Goal: Information Seeking & Learning: Learn about a topic

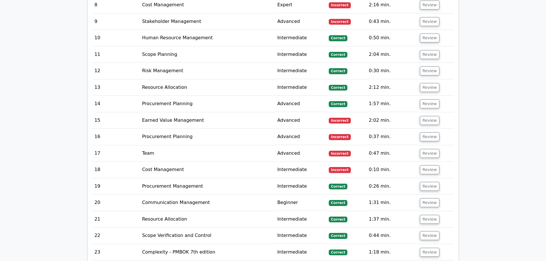
click at [498, 107] on main "Go Premium Project Management Professional Preparation Package (2025) Earn 35 P…" at bounding box center [273, 247] width 546 height 3380
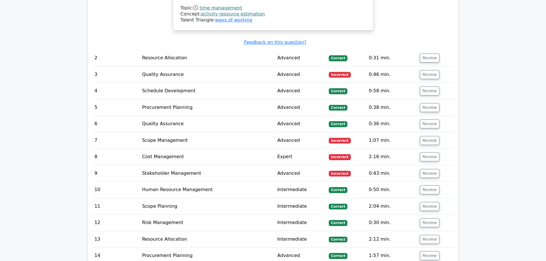
scroll to position [1318, 0]
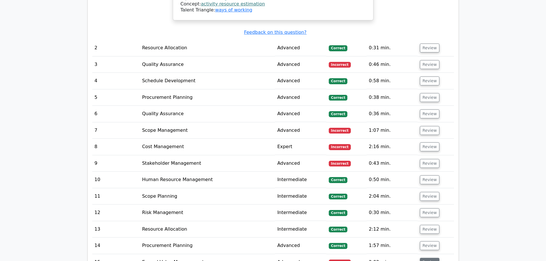
click at [429, 258] on button "Review" at bounding box center [429, 262] width 19 height 9
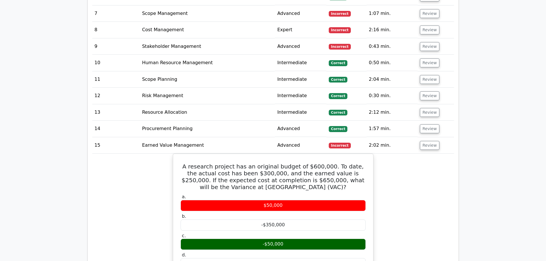
scroll to position [1432, 0]
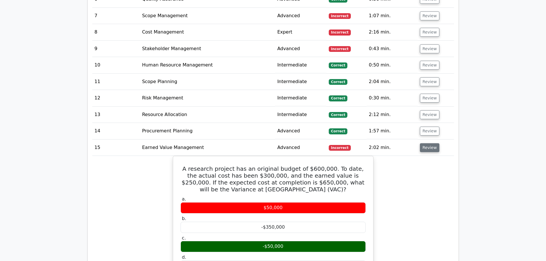
click at [430, 143] on button "Review" at bounding box center [429, 147] width 19 height 9
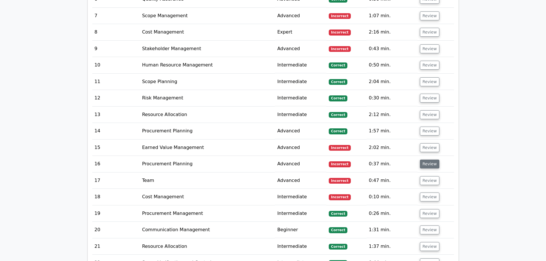
click at [430, 160] on button "Review" at bounding box center [429, 164] width 19 height 9
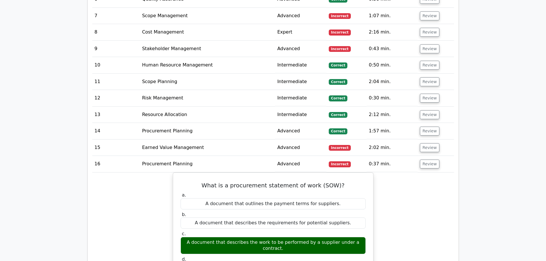
scroll to position [1404, 0]
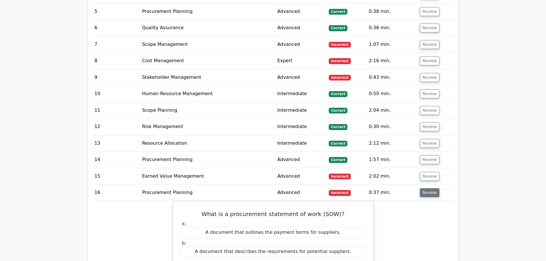
click at [431, 188] on button "Review" at bounding box center [429, 192] width 19 height 9
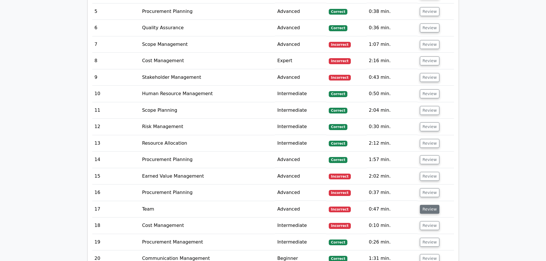
click at [429, 205] on button "Review" at bounding box center [429, 209] width 19 height 9
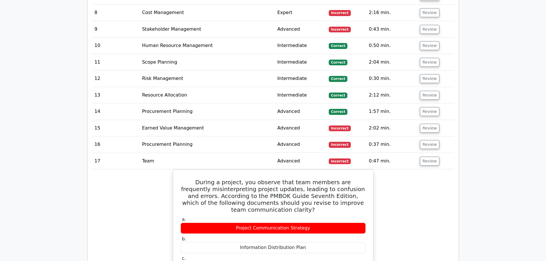
scroll to position [1461, 0]
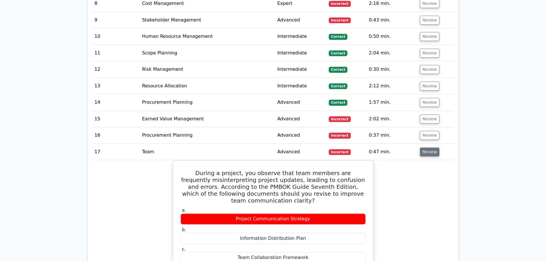
click at [429, 148] on button "Review" at bounding box center [429, 152] width 19 height 9
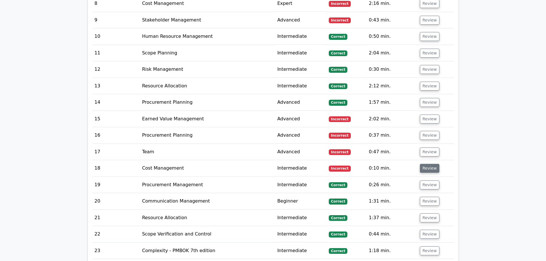
click at [429, 164] on button "Review" at bounding box center [429, 168] width 19 height 9
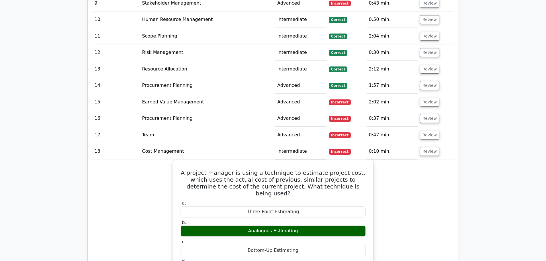
scroll to position [1490, 0]
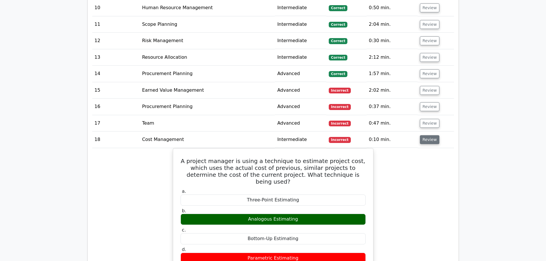
click at [434, 135] on button "Review" at bounding box center [429, 139] width 19 height 9
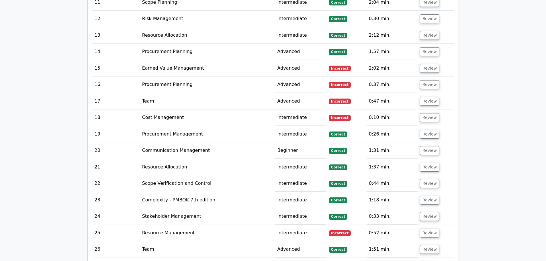
scroll to position [1518, 0]
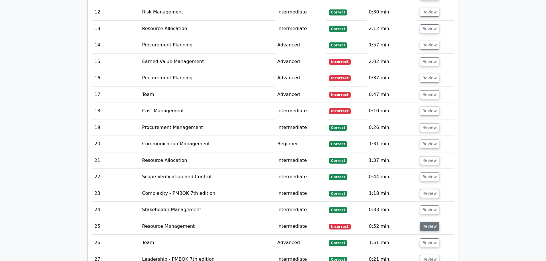
click at [426, 222] on button "Review" at bounding box center [429, 226] width 19 height 9
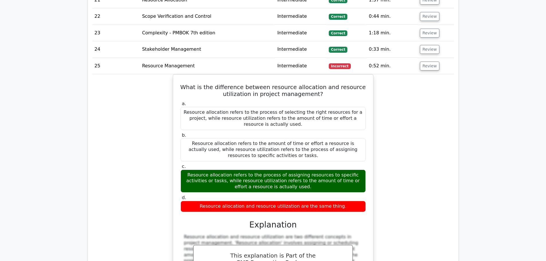
scroll to position [1690, 0]
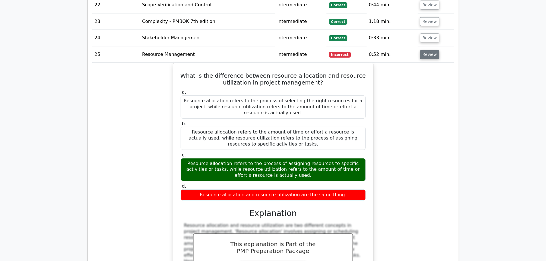
click at [427, 50] on button "Review" at bounding box center [429, 54] width 19 height 9
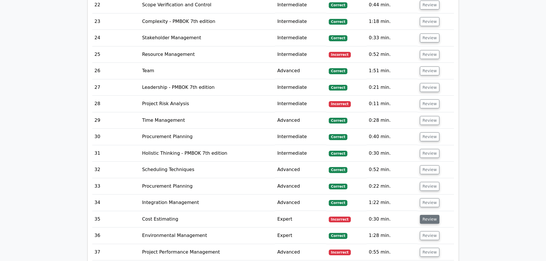
click at [427, 215] on button "Review" at bounding box center [429, 219] width 19 height 9
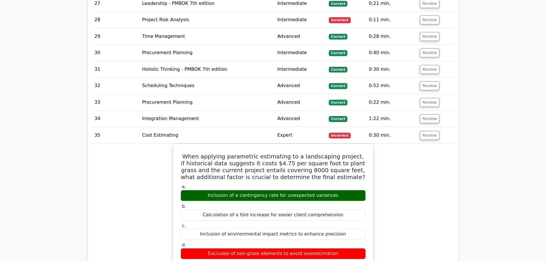
scroll to position [1776, 0]
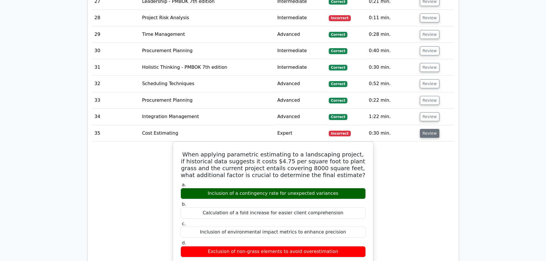
click at [423, 129] on button "Review" at bounding box center [429, 133] width 19 height 9
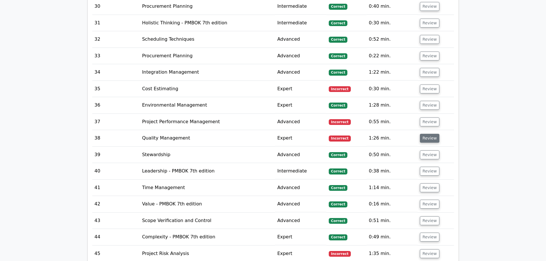
scroll to position [1833, 0]
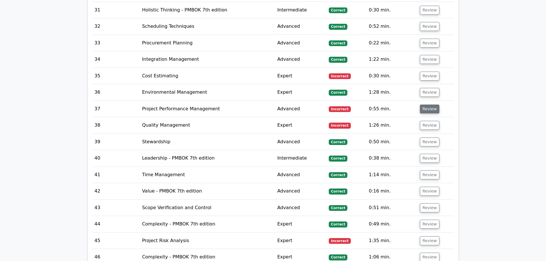
click at [429, 105] on button "Review" at bounding box center [429, 109] width 19 height 9
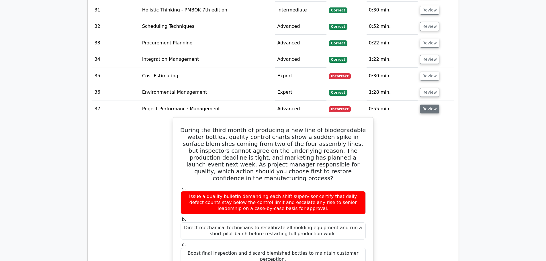
click at [428, 105] on button "Review" at bounding box center [429, 109] width 19 height 9
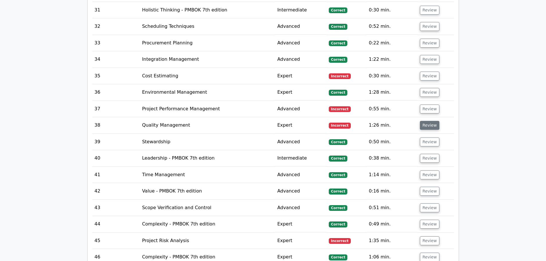
click at [433, 121] on button "Review" at bounding box center [429, 125] width 19 height 9
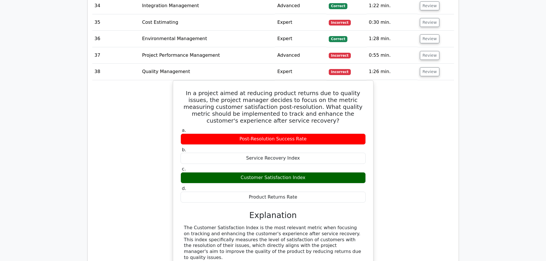
scroll to position [1891, 0]
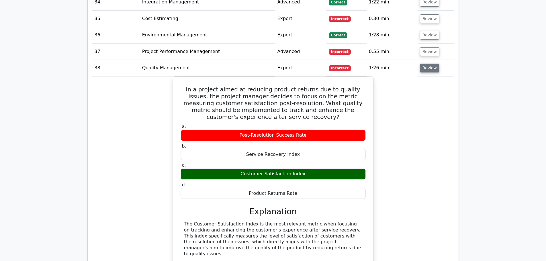
click at [428, 64] on button "Review" at bounding box center [429, 68] width 19 height 9
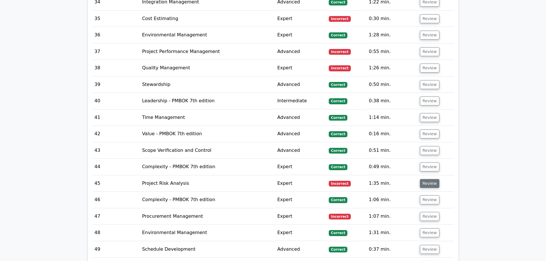
click at [427, 179] on button "Review" at bounding box center [429, 183] width 19 height 9
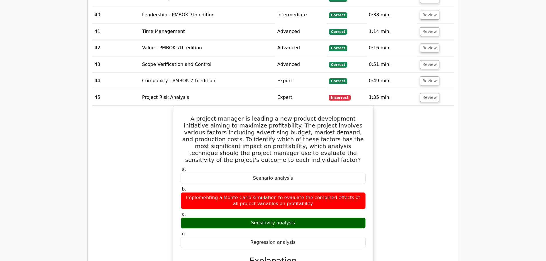
scroll to position [1977, 0]
click at [430, 93] on button "Review" at bounding box center [429, 97] width 19 height 9
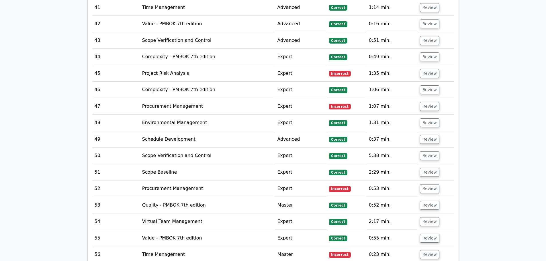
scroll to position [2034, 0]
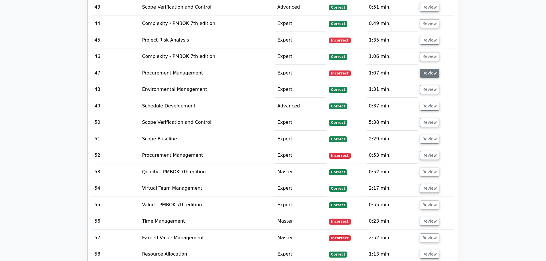
click at [427, 69] on button "Review" at bounding box center [429, 73] width 19 height 9
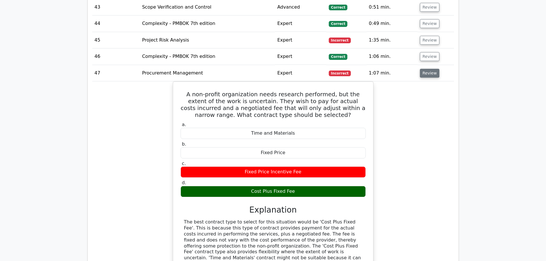
click at [423, 69] on button "Review" at bounding box center [429, 73] width 19 height 9
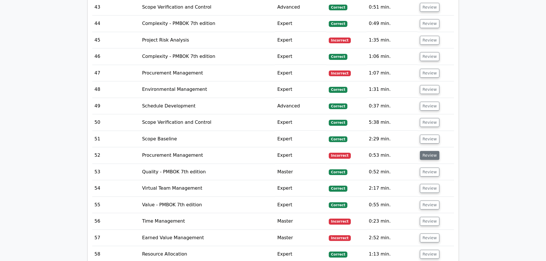
click at [429, 151] on button "Review" at bounding box center [429, 155] width 19 height 9
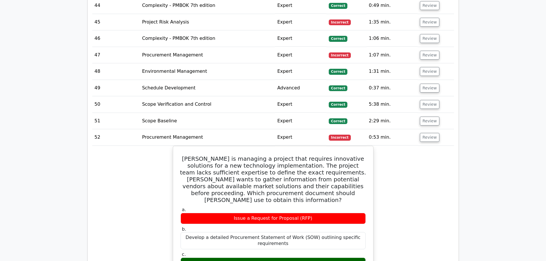
scroll to position [2091, 0]
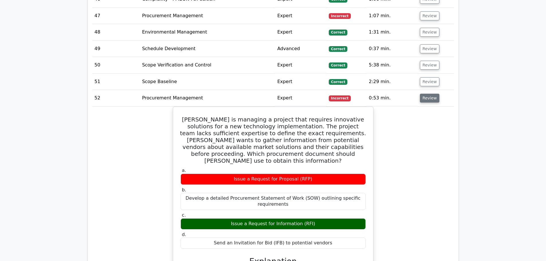
click at [426, 94] on button "Review" at bounding box center [429, 98] width 19 height 9
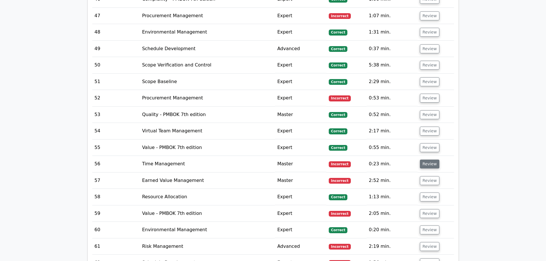
click at [425, 160] on button "Review" at bounding box center [429, 164] width 19 height 9
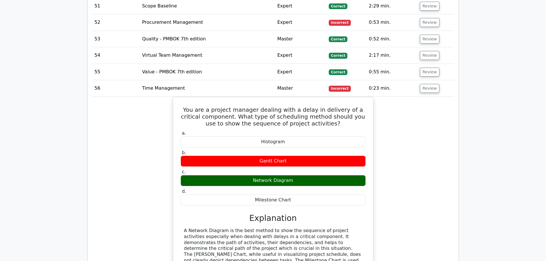
scroll to position [2177, 0]
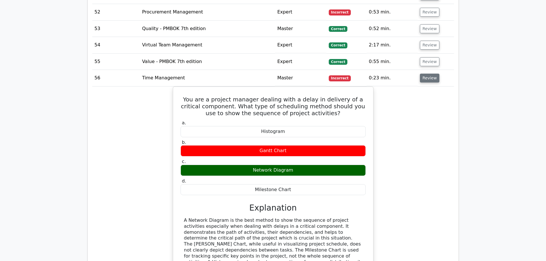
click at [432, 74] on button "Review" at bounding box center [429, 78] width 19 height 9
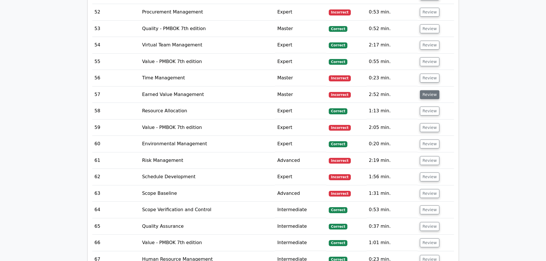
click at [428, 90] on button "Review" at bounding box center [429, 94] width 19 height 9
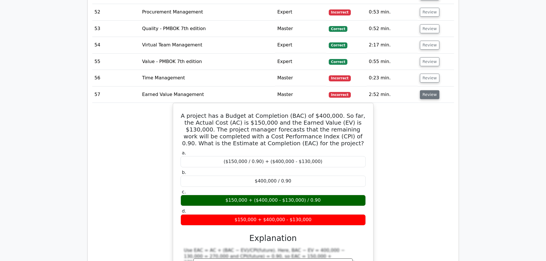
click at [428, 90] on button "Review" at bounding box center [429, 94] width 19 height 9
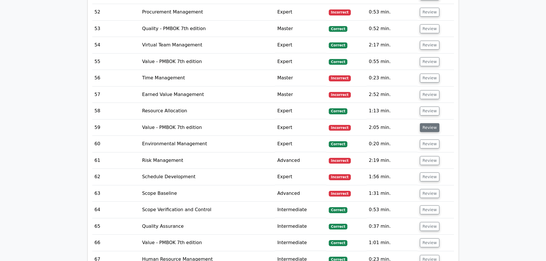
click at [429, 123] on button "Review" at bounding box center [429, 127] width 19 height 9
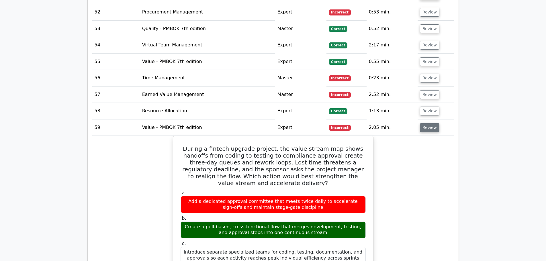
click at [430, 123] on button "Review" at bounding box center [429, 127] width 19 height 9
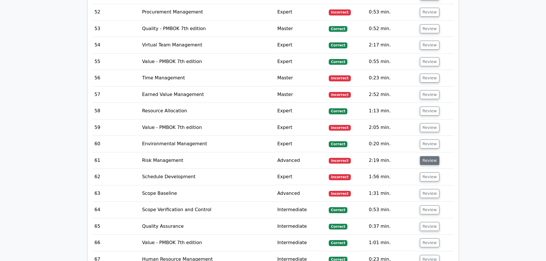
click at [424, 156] on button "Review" at bounding box center [429, 160] width 19 height 9
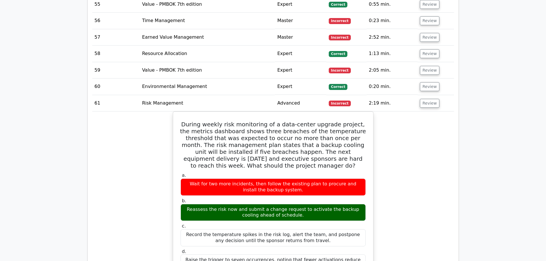
scroll to position [2263, 0]
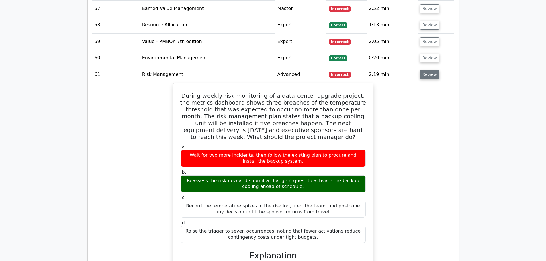
click at [430, 70] on button "Review" at bounding box center [429, 74] width 19 height 9
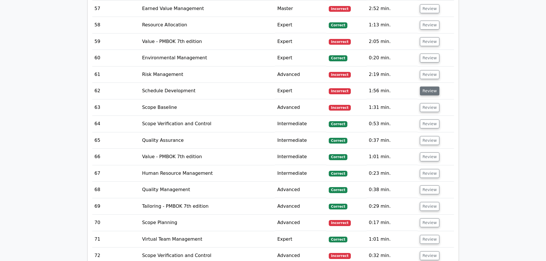
click at [431, 87] on button "Review" at bounding box center [429, 91] width 19 height 9
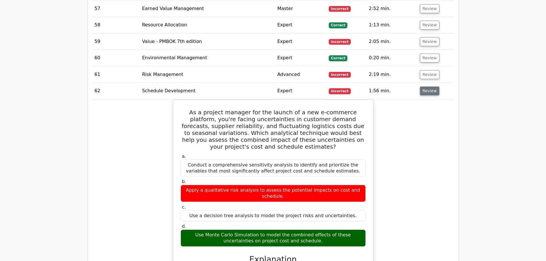
click at [424, 87] on button "Review" at bounding box center [429, 91] width 19 height 9
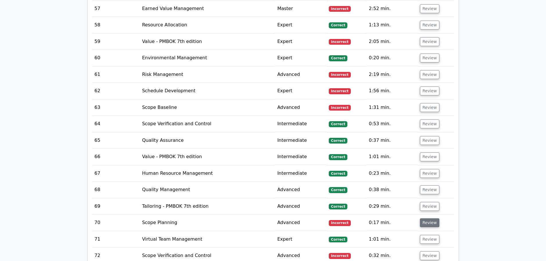
click at [431, 218] on button "Review" at bounding box center [429, 222] width 19 height 9
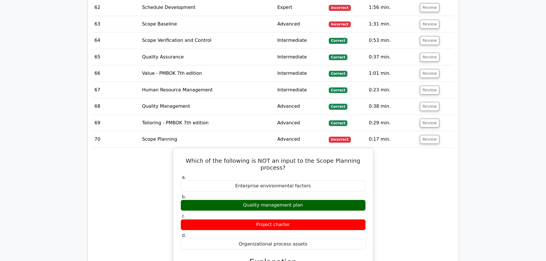
scroll to position [2349, 0]
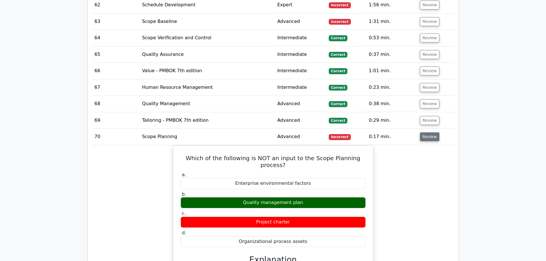
click at [426, 132] on button "Review" at bounding box center [429, 136] width 19 height 9
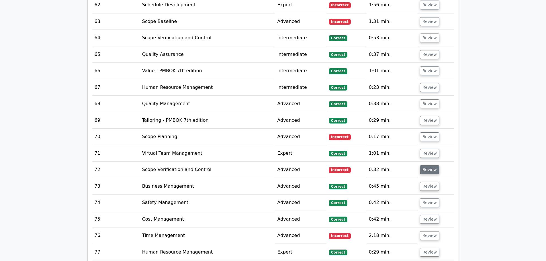
click at [424, 165] on button "Review" at bounding box center [429, 169] width 19 height 9
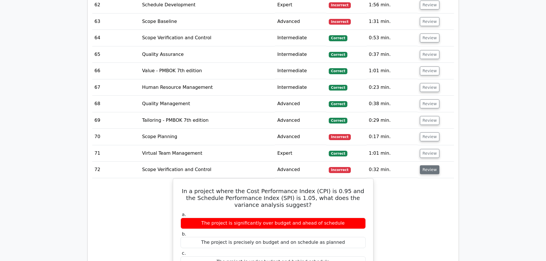
click at [427, 165] on button "Review" at bounding box center [429, 169] width 19 height 9
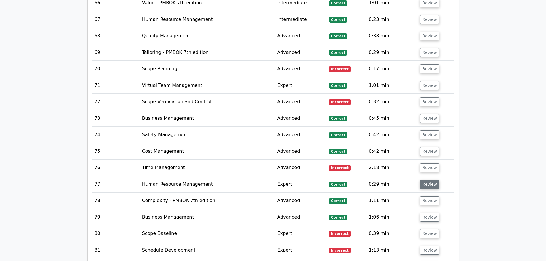
scroll to position [2435, 0]
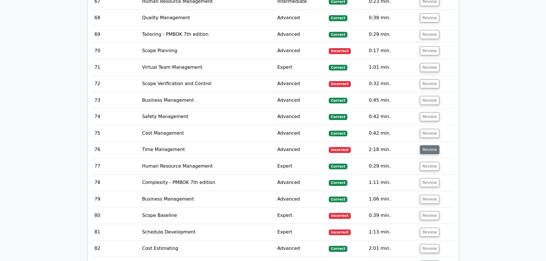
click at [428, 145] on button "Review" at bounding box center [429, 149] width 19 height 9
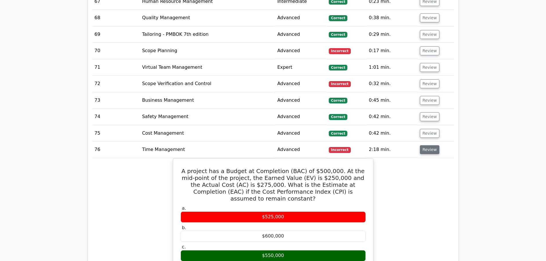
click at [433, 145] on button "Review" at bounding box center [429, 149] width 19 height 9
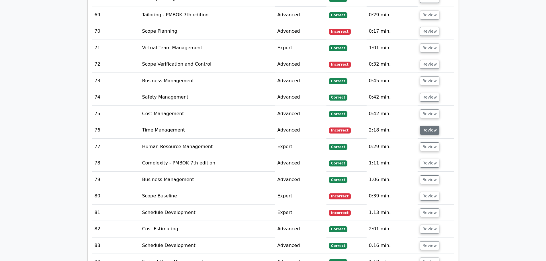
scroll to position [2464, 0]
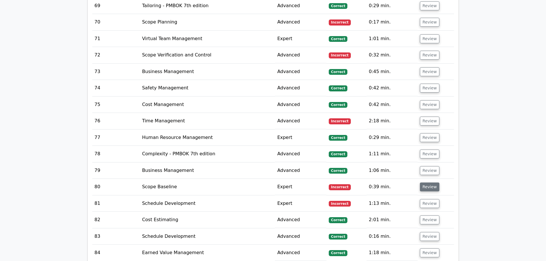
click at [424, 182] on button "Review" at bounding box center [429, 186] width 19 height 9
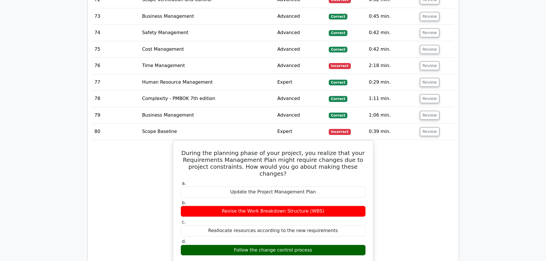
scroll to position [2521, 0]
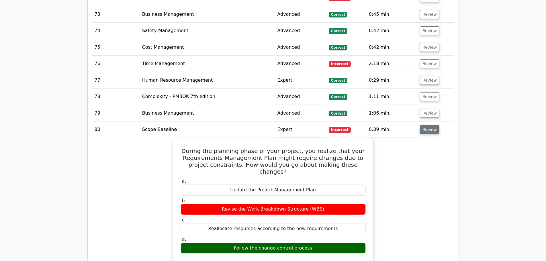
click at [435, 125] on button "Review" at bounding box center [429, 129] width 19 height 9
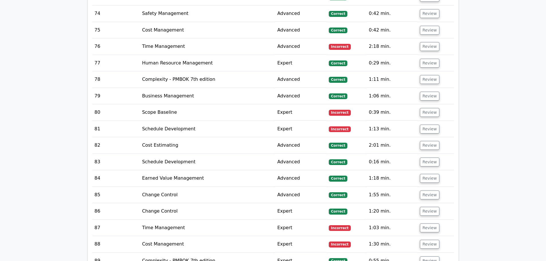
scroll to position [2549, 0]
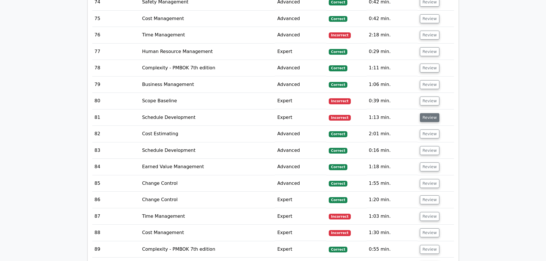
click at [434, 113] on button "Review" at bounding box center [429, 117] width 19 height 9
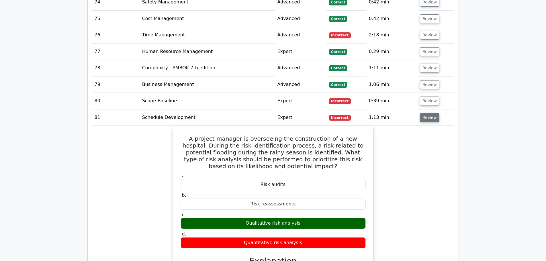
click at [434, 113] on button "Review" at bounding box center [429, 117] width 19 height 9
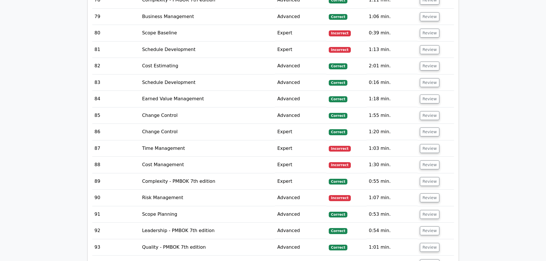
scroll to position [2635, 0]
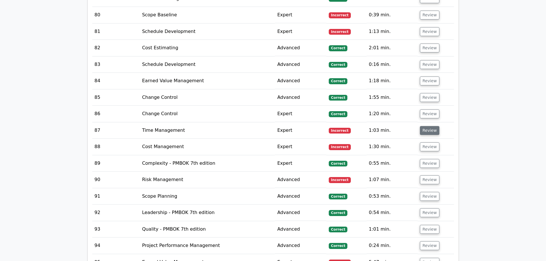
click at [429, 126] on button "Review" at bounding box center [429, 130] width 19 height 9
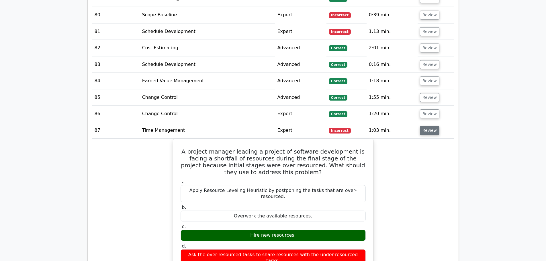
click at [429, 126] on button "Review" at bounding box center [429, 130] width 19 height 9
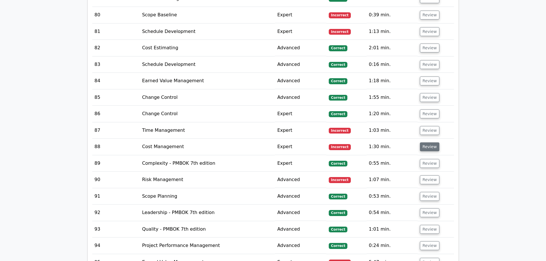
click at [427, 142] on button "Review" at bounding box center [429, 146] width 19 height 9
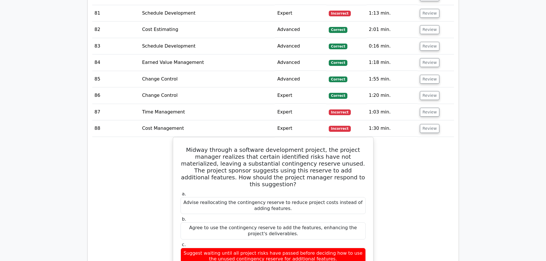
scroll to position [2693, 0]
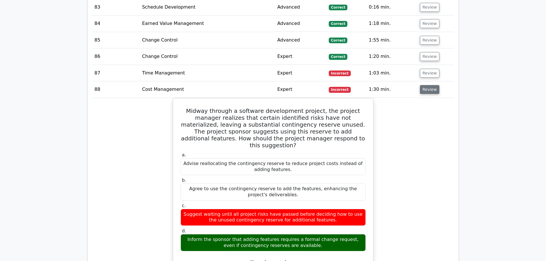
click at [429, 85] on button "Review" at bounding box center [429, 89] width 19 height 9
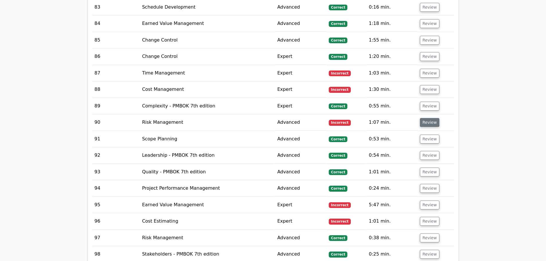
click at [430, 118] on button "Review" at bounding box center [429, 122] width 19 height 9
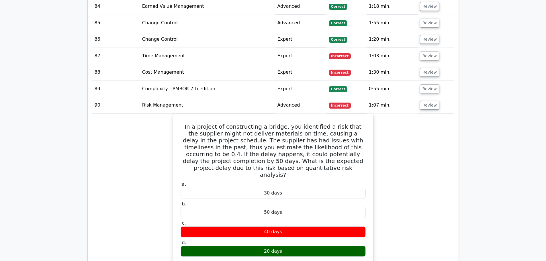
scroll to position [2721, 0]
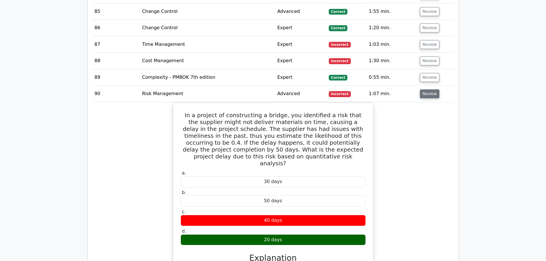
click at [427, 89] on button "Review" at bounding box center [429, 93] width 19 height 9
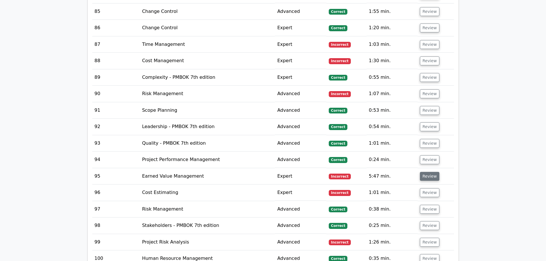
click at [427, 172] on button "Review" at bounding box center [429, 176] width 19 height 9
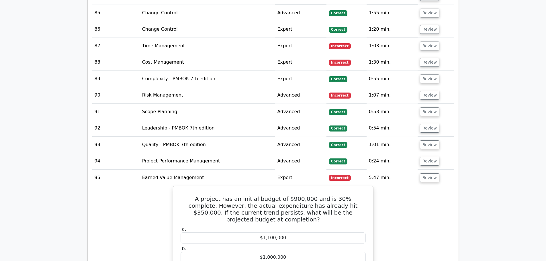
scroll to position [2779, 0]
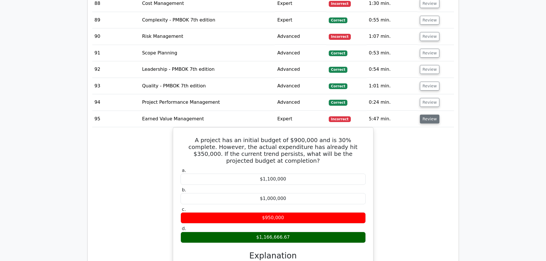
click at [425, 115] on button "Review" at bounding box center [429, 119] width 19 height 9
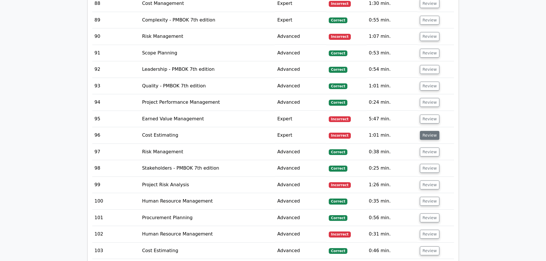
click at [430, 131] on button "Review" at bounding box center [429, 135] width 19 height 9
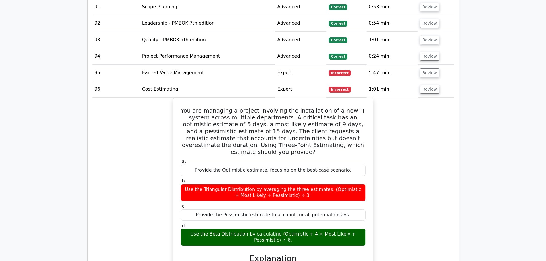
scroll to position [2836, 0]
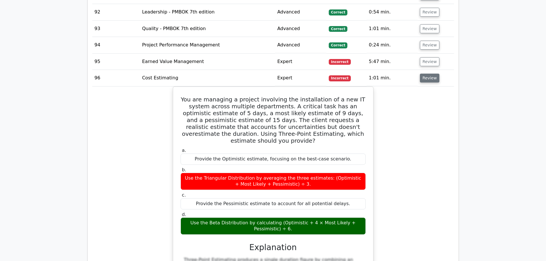
click at [430, 74] on button "Review" at bounding box center [429, 78] width 19 height 9
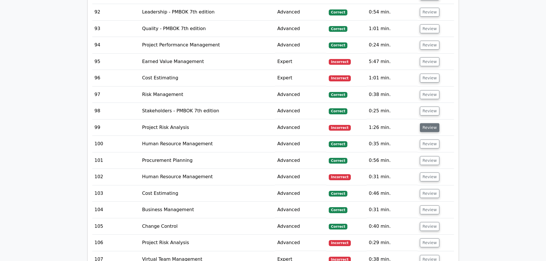
click at [429, 123] on button "Review" at bounding box center [429, 127] width 19 height 9
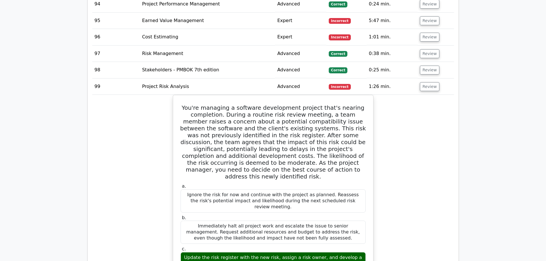
scroll to position [2893, 0]
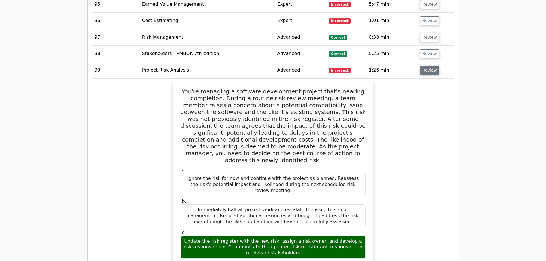
click at [424, 66] on button "Review" at bounding box center [429, 70] width 19 height 9
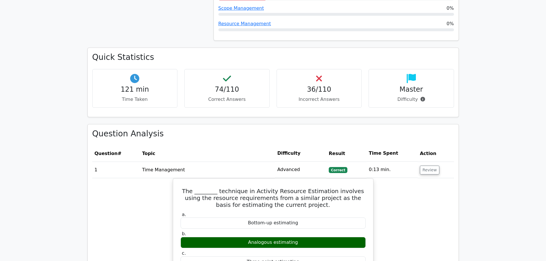
scroll to position [787, 0]
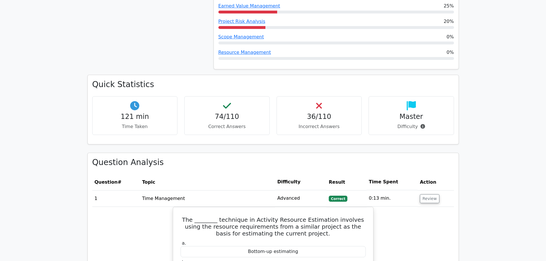
click at [412, 123] on p "Difficulty" at bounding box center [411, 126] width 76 height 7
click at [414, 101] on icon at bounding box center [410, 105] width 9 height 9
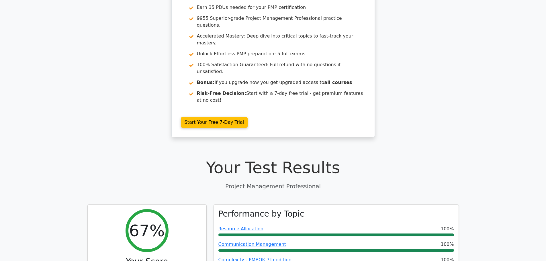
scroll to position [0, 0]
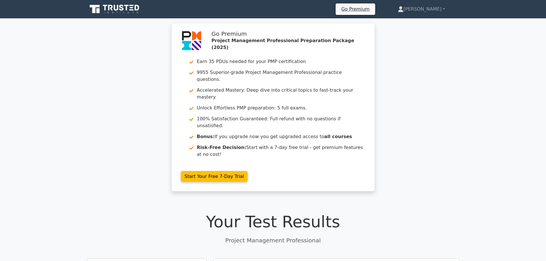
click at [130, 11] on icon at bounding box center [114, 9] width 55 height 11
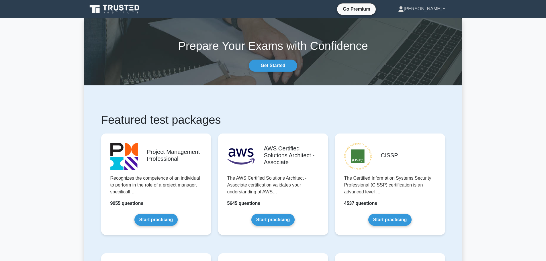
click at [431, 11] on link "[PERSON_NAME]" at bounding box center [421, 8] width 74 height 11
click at [416, 19] on link "Profile" at bounding box center [406, 22] width 45 height 9
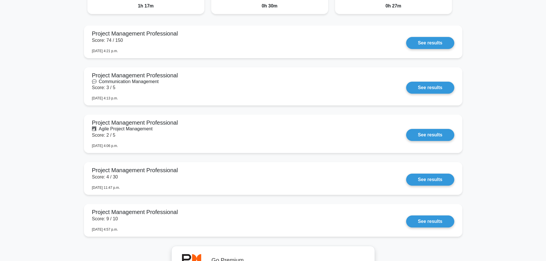
scroll to position [516, 0]
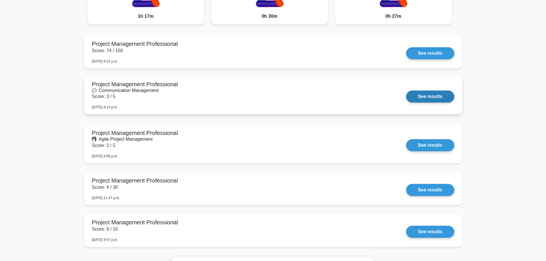
click at [406, 94] on link "See results" at bounding box center [430, 97] width 48 height 12
click at [406, 91] on link "See results" at bounding box center [430, 97] width 48 height 12
click at [446, 97] on link "See results" at bounding box center [430, 97] width 48 height 12
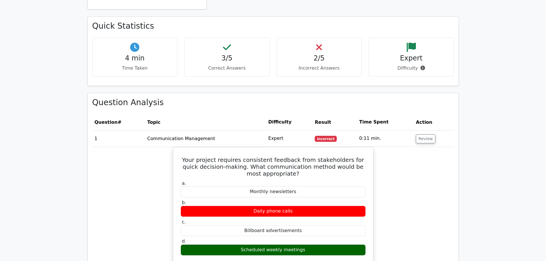
scroll to position [372, 0]
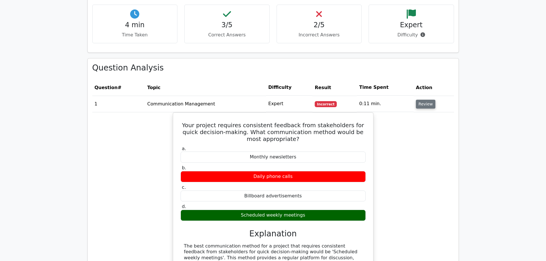
click at [421, 100] on button "Review" at bounding box center [425, 104] width 19 height 9
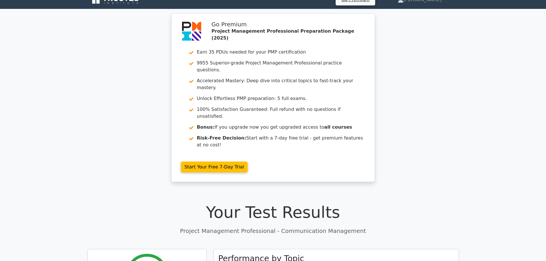
scroll to position [0, 0]
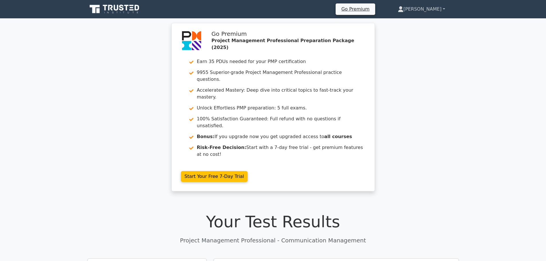
click at [431, 7] on link "[PERSON_NAME]" at bounding box center [421, 8] width 75 height 11
click at [429, 10] on link "[PERSON_NAME]" at bounding box center [421, 8] width 75 height 11
click at [431, 11] on link "[PERSON_NAME]" at bounding box center [421, 8] width 75 height 11
click at [431, 8] on link "[PERSON_NAME]" at bounding box center [421, 8] width 75 height 11
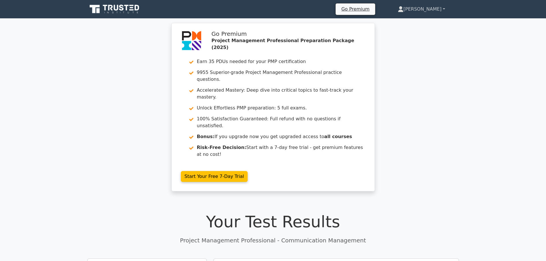
click at [444, 7] on link "[PERSON_NAME]" at bounding box center [421, 8] width 75 height 11
click at [443, 9] on link "[PERSON_NAME]" at bounding box center [421, 8] width 75 height 11
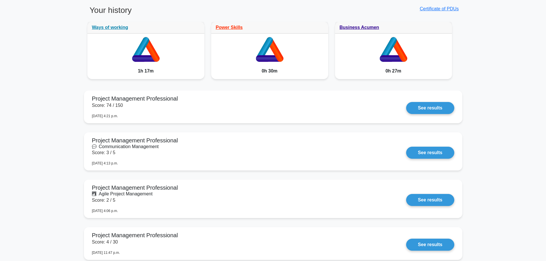
scroll to position [372, 0]
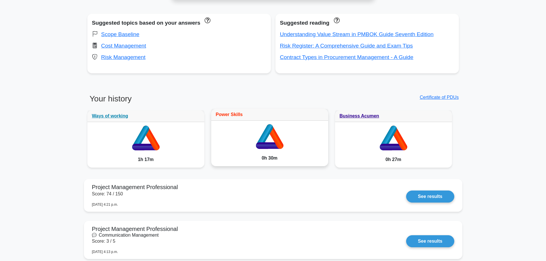
click at [223, 114] on link "Power Skills" at bounding box center [229, 114] width 27 height 5
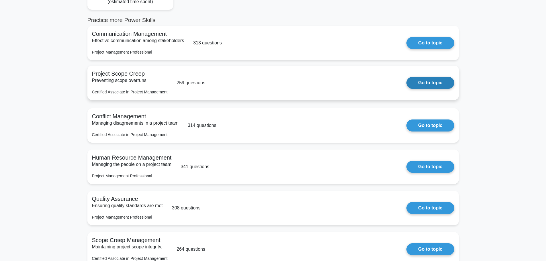
scroll to position [86, 0]
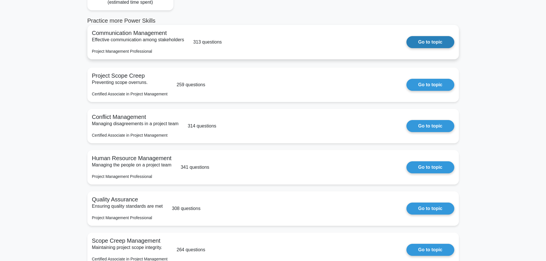
click at [433, 43] on link "Go to topic" at bounding box center [430, 42] width 48 height 12
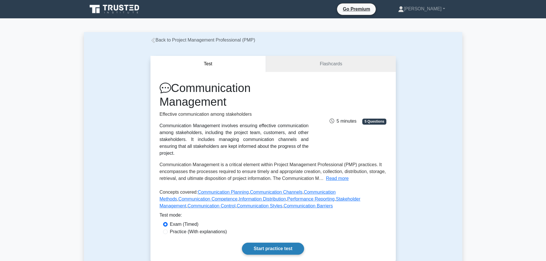
click at [292, 243] on link "Start practice test" at bounding box center [273, 249] width 62 height 12
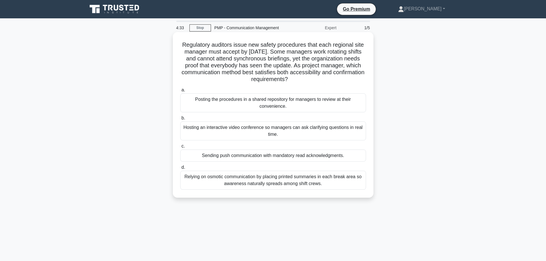
click at [350, 105] on div "Posting the procedures in a shared repository for managers to review at their c…" at bounding box center [273, 102] width 186 height 19
click at [180, 92] on input "a. Posting the procedures in a shared repository for managers to review at thei…" at bounding box center [180, 90] width 0 height 4
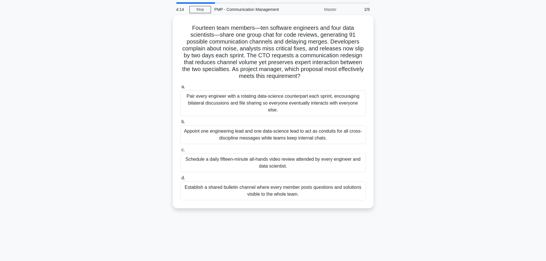
scroll to position [29, 0]
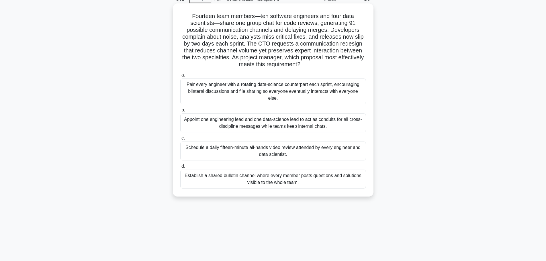
click at [348, 174] on div "Establish a shared bulletin channel where every member posts questions and solu…" at bounding box center [273, 179] width 186 height 19
click at [180, 168] on input "d. Establish a shared bulletin channel where every member posts questions and s…" at bounding box center [180, 166] width 0 height 4
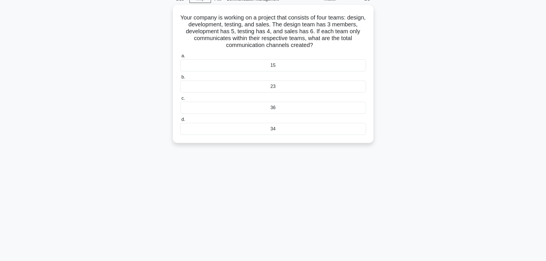
scroll to position [0, 0]
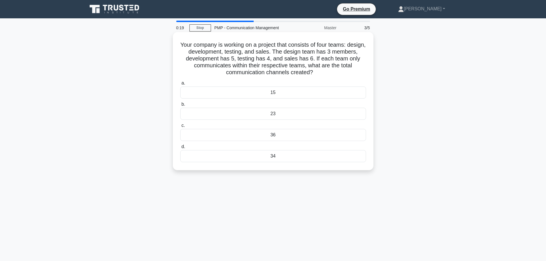
click at [306, 134] on div "36" at bounding box center [273, 135] width 186 height 12
click at [180, 127] on input "c. 36" at bounding box center [180, 126] width 0 height 4
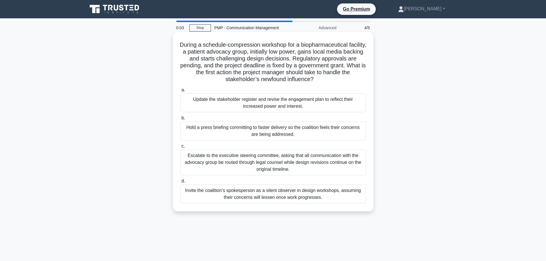
click at [334, 103] on div "Update the stakeholder register and revise the engagement plan to reflect their…" at bounding box center [273, 102] width 186 height 19
click at [180, 92] on input "a. Update the stakeholder register and revise the engagement plan to reflect th…" at bounding box center [180, 90] width 0 height 4
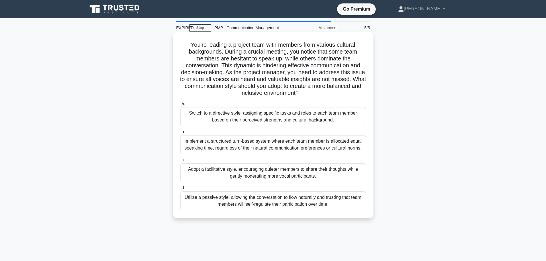
click at [327, 173] on div "Adopt a facilitative style, encouraging quieter members to share their thoughts…" at bounding box center [273, 172] width 186 height 19
click at [180, 162] on input "c. Adopt a facilitative style, encouraging quieter members to share their thoug…" at bounding box center [180, 160] width 0 height 4
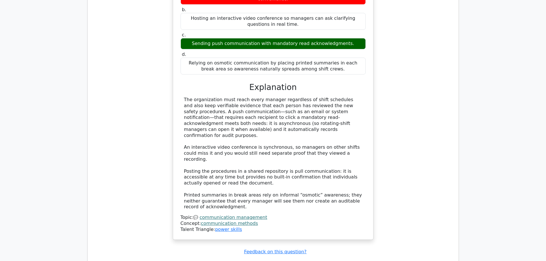
scroll to position [602, 0]
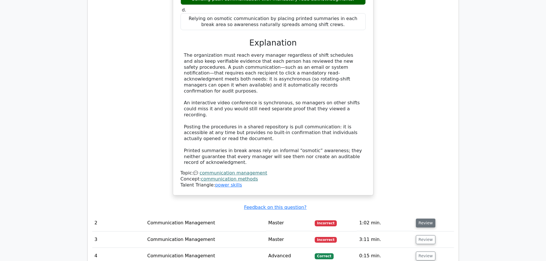
click at [429, 219] on button "Review" at bounding box center [425, 223] width 19 height 9
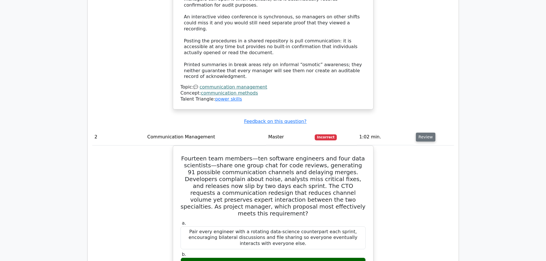
scroll to position [716, 0]
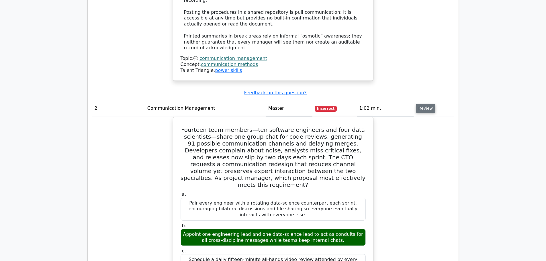
click at [420, 104] on button "Review" at bounding box center [425, 108] width 19 height 9
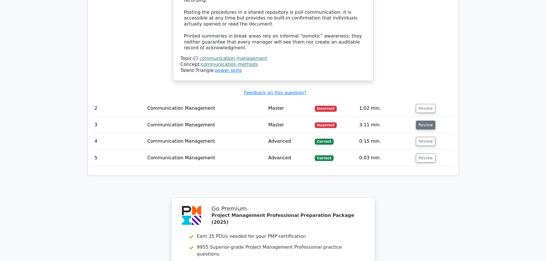
click at [422, 121] on button "Review" at bounding box center [425, 125] width 19 height 9
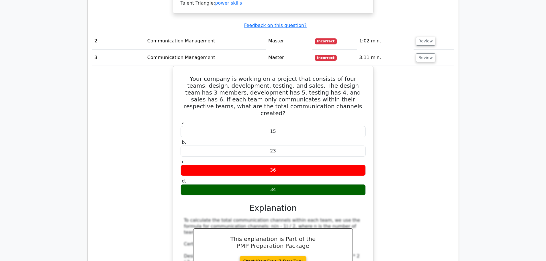
scroll to position [773, 0]
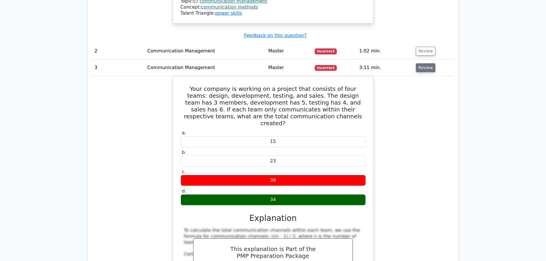
click at [428, 63] on button "Review" at bounding box center [425, 67] width 19 height 9
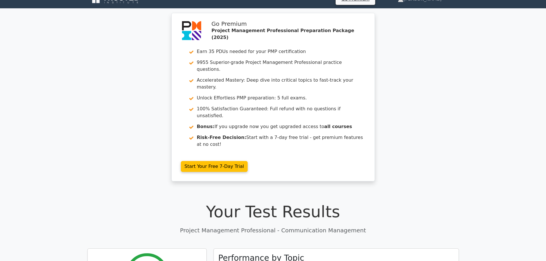
scroll to position [0, 0]
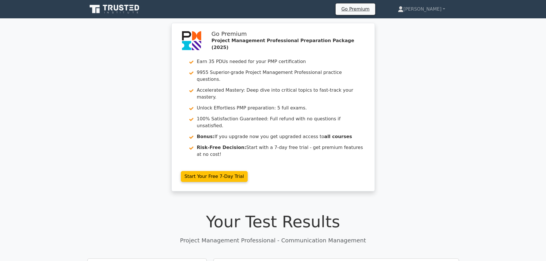
drag, startPoint x: 109, startPoint y: 55, endPoint x: 107, endPoint y: 54, distance: 2.9
click at [109, 55] on div "Go Premium Project Management Professional Preparation Package (2025) Earn 35 P…" at bounding box center [273, 110] width 546 height 175
